Goal: Task Accomplishment & Management: Manage account settings

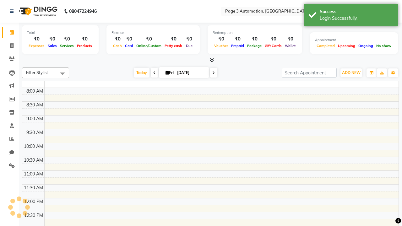
select select "en"
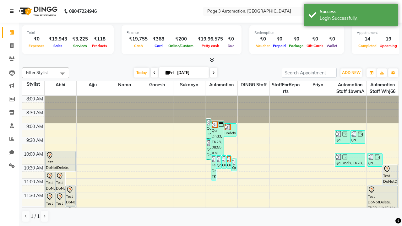
click at [13, 11] on icon at bounding box center [12, 11] width 4 height 4
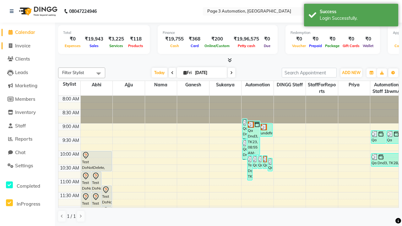
click at [27, 46] on span "Invoice" at bounding box center [22, 46] width 15 height 6
select select "2774"
select select "service"
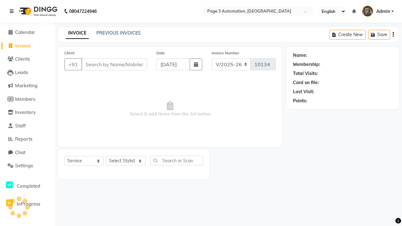
click at [13, 11] on icon at bounding box center [12, 11] width 4 height 4
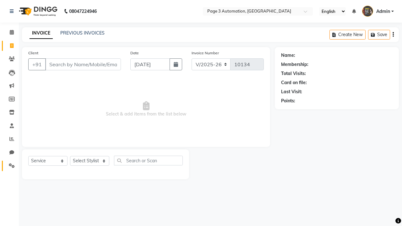
click at [9, 166] on icon at bounding box center [12, 165] width 6 height 5
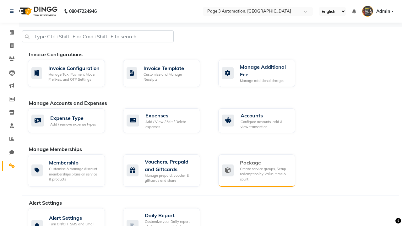
click at [265, 163] on div "Package" at bounding box center [265, 163] width 50 height 8
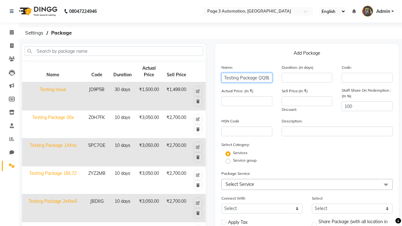
type input "Testing Package QQ8Li"
type input "10"
type input "3050"
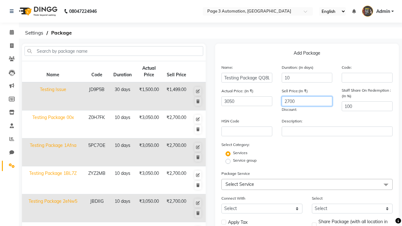
type input "2700"
click at [245, 160] on label "Service group" at bounding box center [245, 161] width 24 height 6
click at [232, 160] on input "Service group" at bounding box center [230, 161] width 4 height 4
radio input "true"
radio input "false"
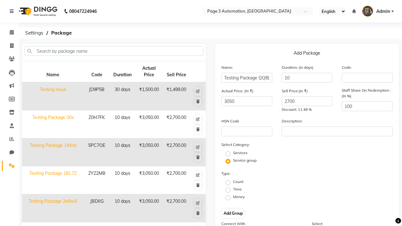
click at [237, 189] on label "Time" at bounding box center [237, 189] width 9 height 6
click at [232, 189] on input "Time" at bounding box center [230, 190] width 4 height 4
radio input "true"
click at [233, 213] on button "Add Group" at bounding box center [233, 213] width 22 height 9
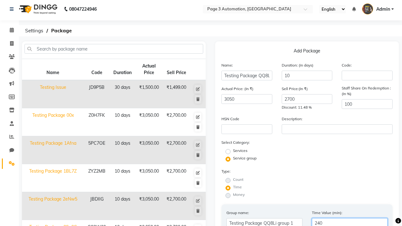
type input "240"
radio input "true"
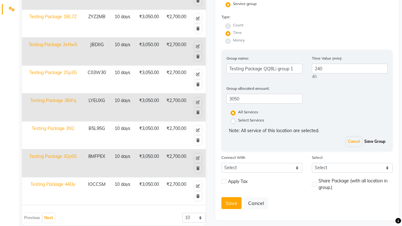
click at [375, 142] on button "Save Group" at bounding box center [375, 141] width 24 height 9
click at [224, 179] on label at bounding box center [223, 181] width 5 height 5
click at [224, 180] on input "checkbox" at bounding box center [223, 182] width 4 height 4
checkbox input "true"
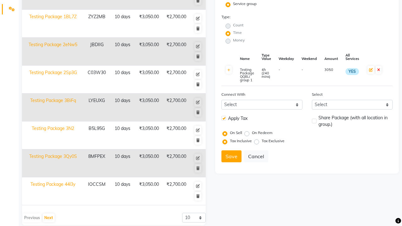
click at [314, 121] on label at bounding box center [314, 121] width 5 height 5
click at [314, 121] on input "checkbox" at bounding box center [314, 121] width 4 height 4
checkbox input "true"
click at [231, 156] on button "Save" at bounding box center [231, 156] width 20 height 12
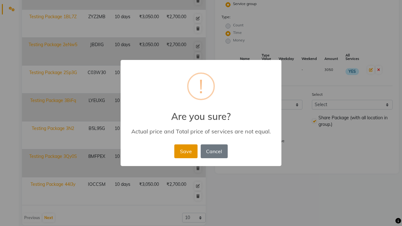
click at [186, 151] on button "Save" at bounding box center [185, 151] width 23 height 14
radio input "true"
radio input "false"
select select
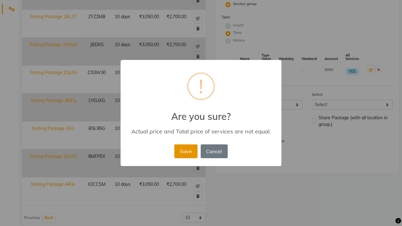
checkbox input "false"
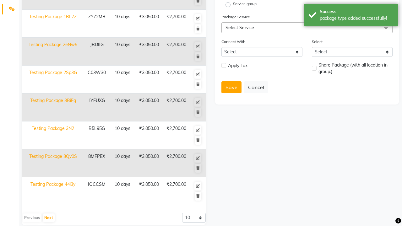
click at [351, 16] on div "package type added successfully!" at bounding box center [357, 18] width 74 height 7
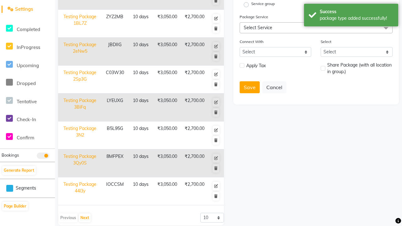
scroll to position [0, 0]
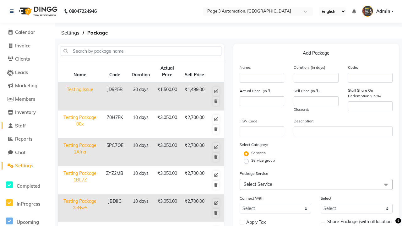
click at [27, 126] on link "Staff" at bounding box center [28, 125] width 52 height 7
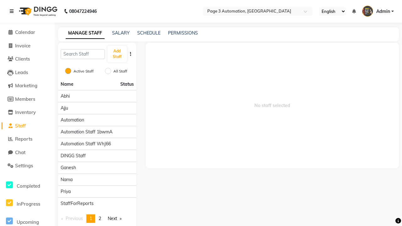
click at [13, 11] on icon at bounding box center [12, 11] width 4 height 4
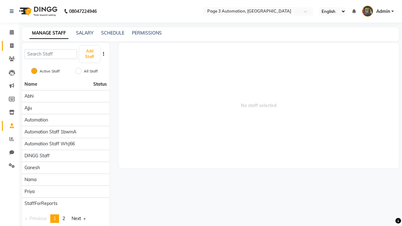
click at [9, 46] on span at bounding box center [11, 45] width 11 height 7
select select "service"
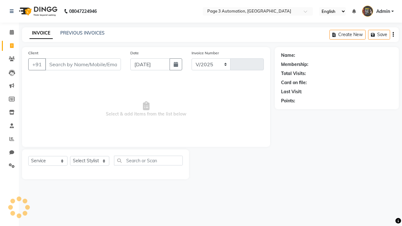
select select "2774"
type input "10134"
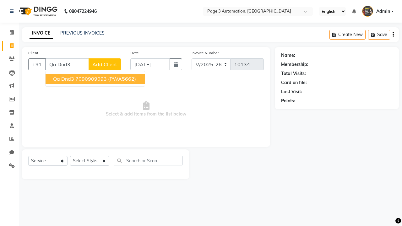
click at [96, 79] on ngb-highlight "7090909093" at bounding box center [90, 79] width 31 height 6
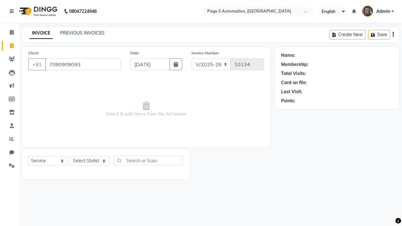
type input "7090909093"
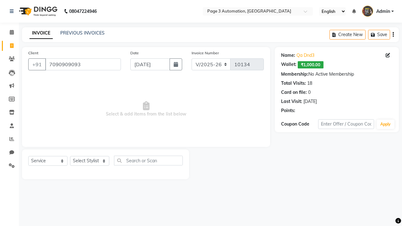
select select "package"
select select "93067"
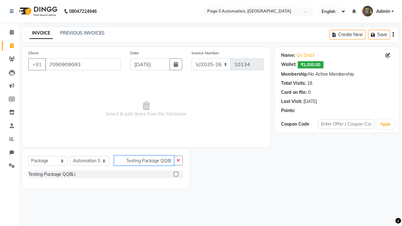
type input "Testing Package QQ8Li"
click at [176, 174] on label at bounding box center [176, 174] width 5 height 5
click at [176, 174] on input "checkbox" at bounding box center [176, 174] width 4 height 4
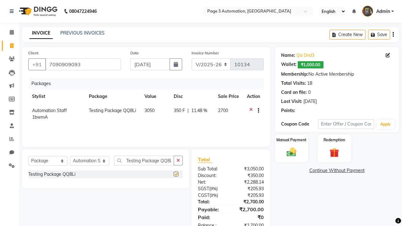
checkbox input "false"
click at [291, 140] on label "Manual Payment" at bounding box center [291, 140] width 31 height 6
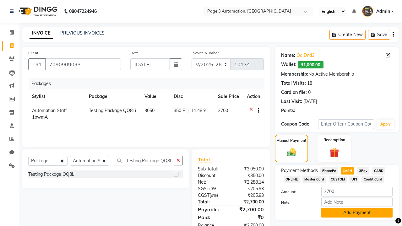
click at [357, 213] on button "Add Payment" at bounding box center [356, 213] width 71 height 10
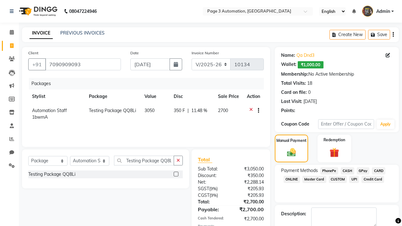
checkbox input "false"
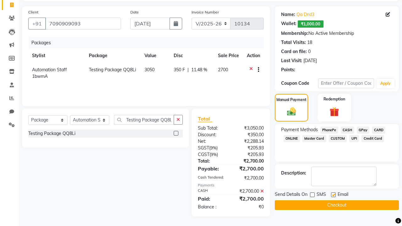
click at [333, 195] on label at bounding box center [333, 194] width 5 height 5
click at [333, 195] on input "checkbox" at bounding box center [333, 195] width 4 height 4
checkbox input "false"
click at [337, 205] on button "Checkout" at bounding box center [337, 205] width 124 height 10
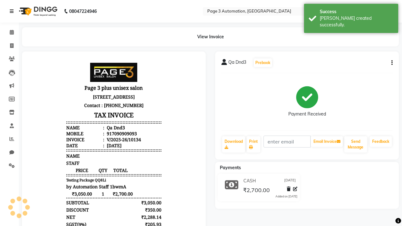
click at [351, 16] on div "[PERSON_NAME] created successfully." at bounding box center [357, 21] width 74 height 13
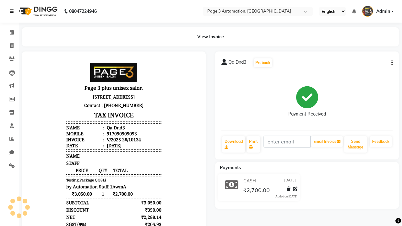
click at [13, 11] on icon at bounding box center [12, 11] width 4 height 4
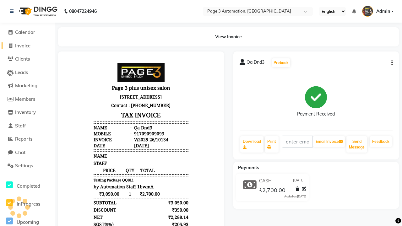
click at [27, 46] on span "Invoice" at bounding box center [22, 46] width 15 height 6
select select "2774"
select select "service"
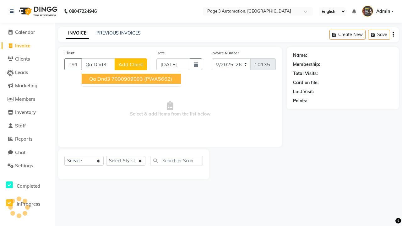
click at [132, 79] on ngb-highlight "7090909093" at bounding box center [126, 79] width 31 height 6
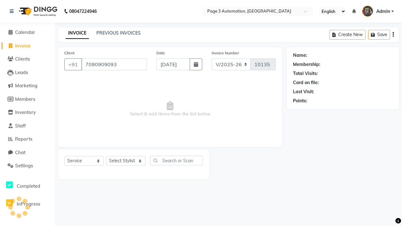
type input "7090909093"
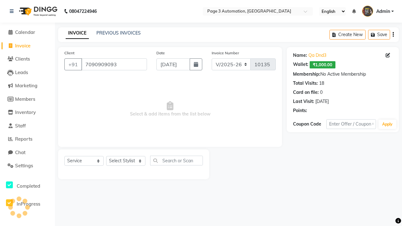
select select "71572"
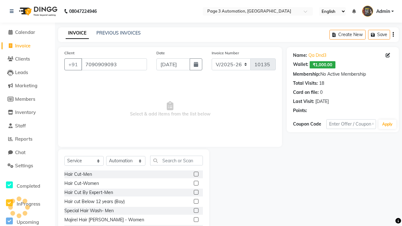
click at [196, 192] on label at bounding box center [196, 192] width 5 height 5
click at [196, 192] on input "checkbox" at bounding box center [196, 193] width 4 height 4
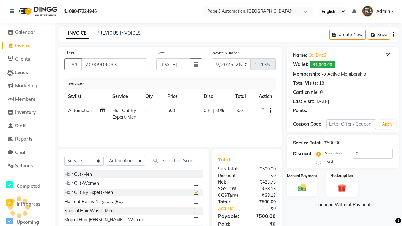
click at [342, 176] on label "Redemption" at bounding box center [341, 176] width 23 height 6
checkbox input "false"
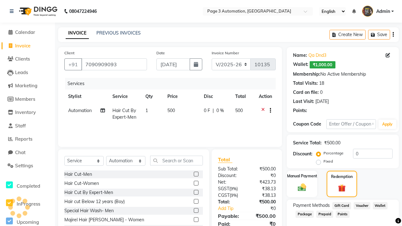
click at [303, 214] on span "Package" at bounding box center [304, 214] width 18 height 7
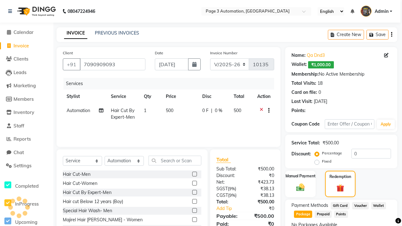
scroll to position [34, 0]
